Goal: Navigation & Orientation: Find specific page/section

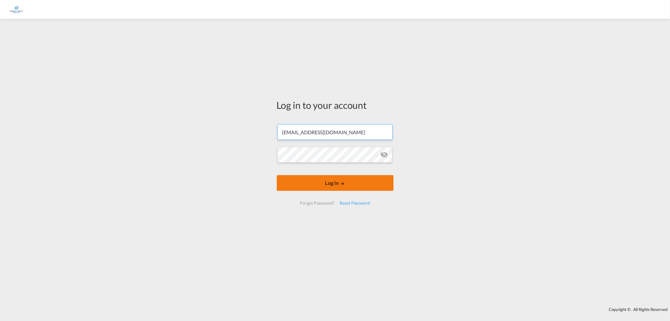
click at [348, 185] on button "Log In" at bounding box center [335, 183] width 117 height 16
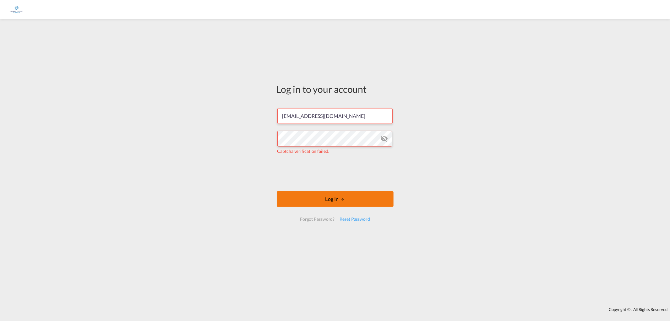
click at [353, 196] on button "Log In" at bounding box center [335, 199] width 117 height 16
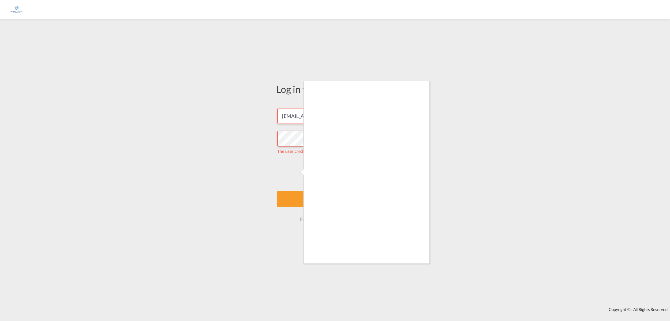
click at [224, 111] on div at bounding box center [335, 160] width 670 height 321
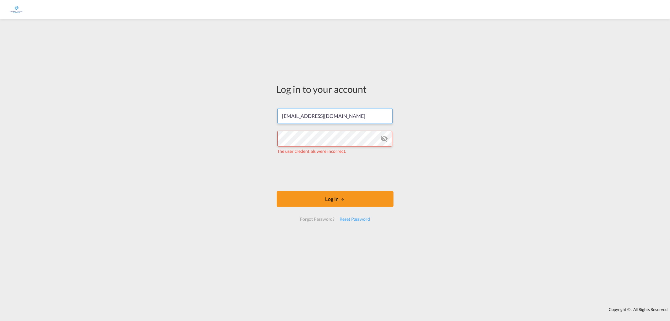
drag, startPoint x: 341, startPoint y: 117, endPoint x: 335, endPoint y: 120, distance: 7.0
click at [342, 118] on input "[EMAIL_ADDRESS][DOMAIN_NAME]" at bounding box center [334, 116] width 115 height 16
click at [307, 104] on form "[EMAIL_ADDRESS][DOMAIN_NAME] The user credentials were incorrect. Log In Forgot…" at bounding box center [335, 164] width 117 height 125
click at [319, 116] on input "[EMAIL_ADDRESS][DOMAIN_NAME]" at bounding box center [334, 116] width 115 height 16
drag, startPoint x: 346, startPoint y: 117, endPoint x: 190, endPoint y: 107, distance: 156.5
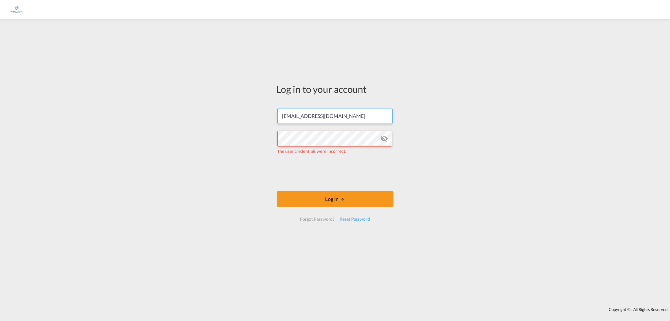
click at [190, 107] on div "Log in to your account [EMAIL_ADDRESS][DOMAIN_NAME] The user credentials were i…" at bounding box center [335, 163] width 670 height 282
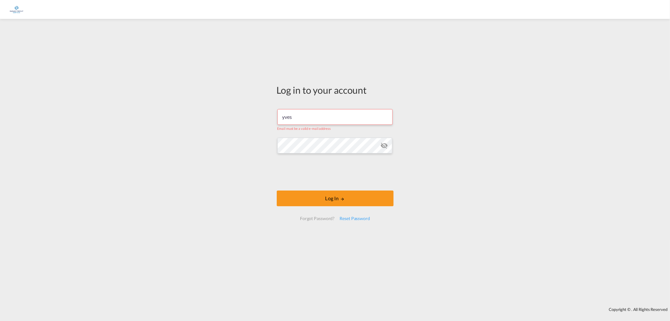
type input "[EMAIL_ADDRESS][DOMAIN_NAME]"
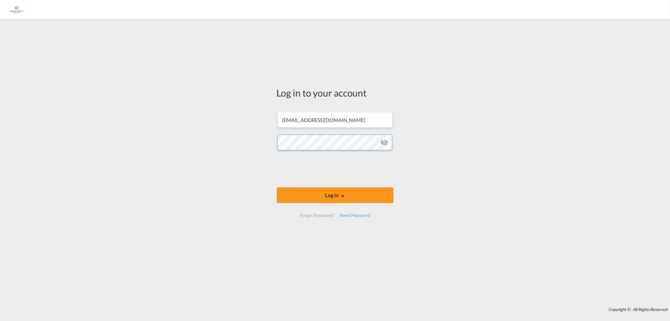
click at [164, 128] on div "Log in to your account [PERSON_NAME][EMAIL_ADDRESS][DOMAIN_NAME] Log In Forgot …" at bounding box center [335, 163] width 670 height 282
click at [252, 126] on div "Log in to your account [PERSON_NAME][EMAIL_ADDRESS][DOMAIN_NAME] Log In Forgot …" at bounding box center [335, 163] width 670 height 282
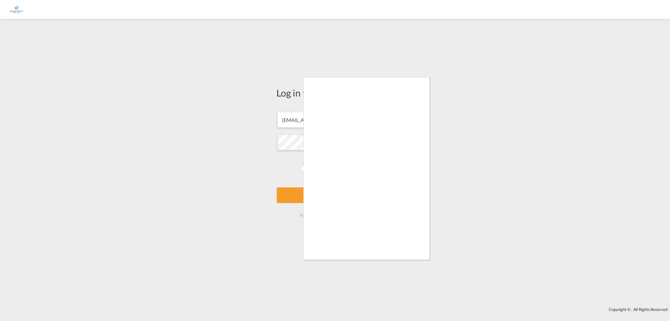
click at [297, 168] on div at bounding box center [335, 160] width 670 height 321
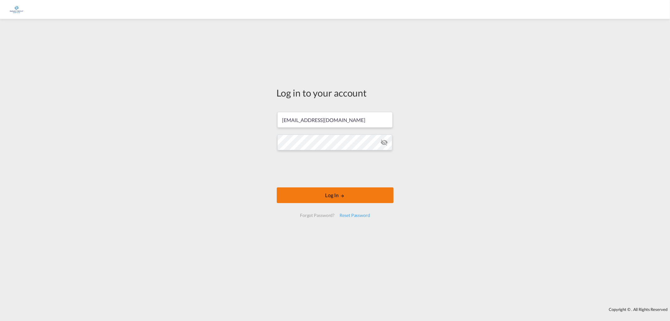
click at [332, 195] on button "Log In" at bounding box center [335, 195] width 117 height 16
